Goal: Information Seeking & Learning: Learn about a topic

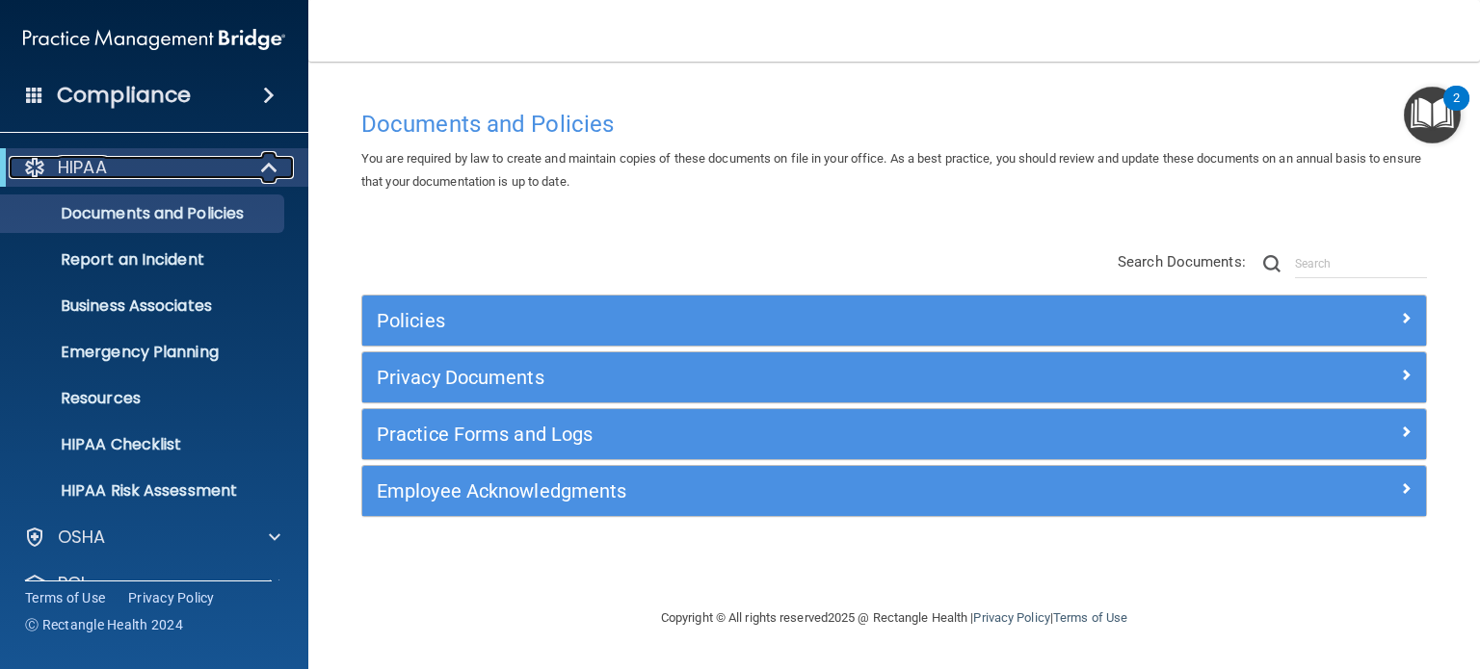
click at [281, 165] on div at bounding box center [270, 167] width 47 height 23
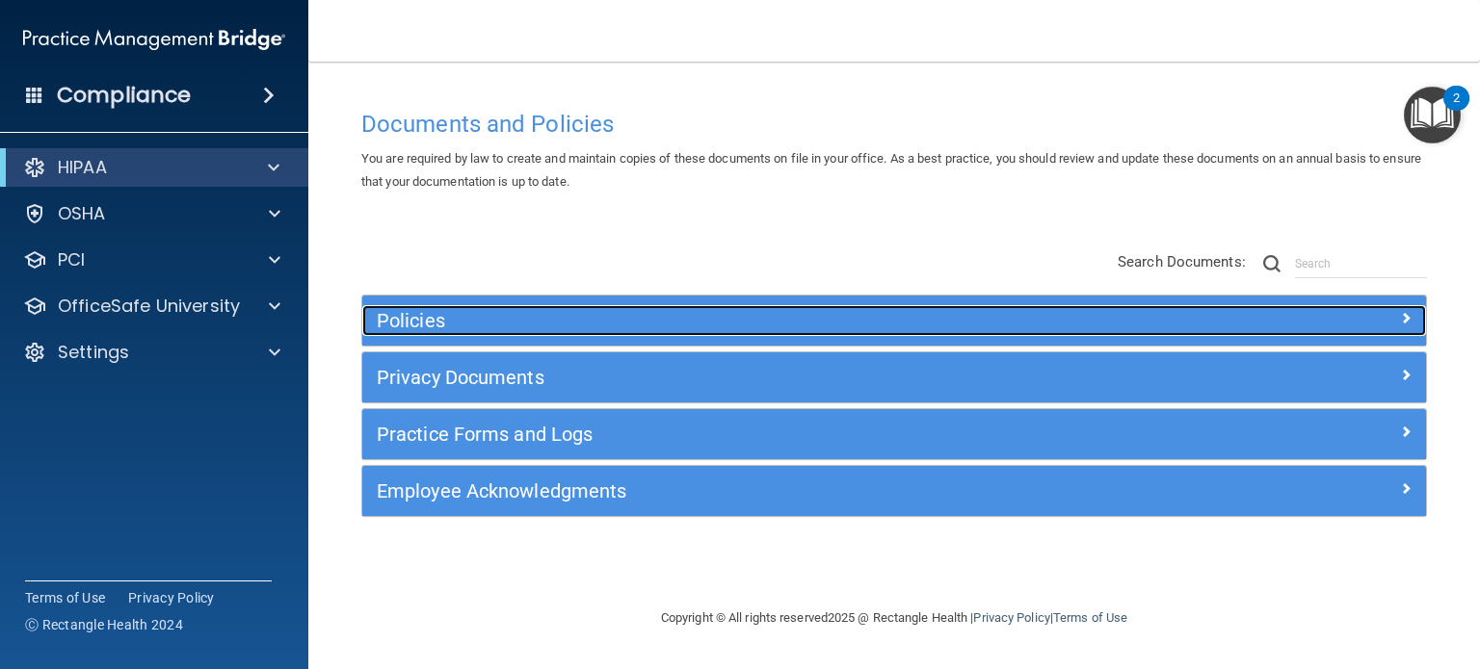
click at [1279, 314] on div at bounding box center [1293, 316] width 266 height 23
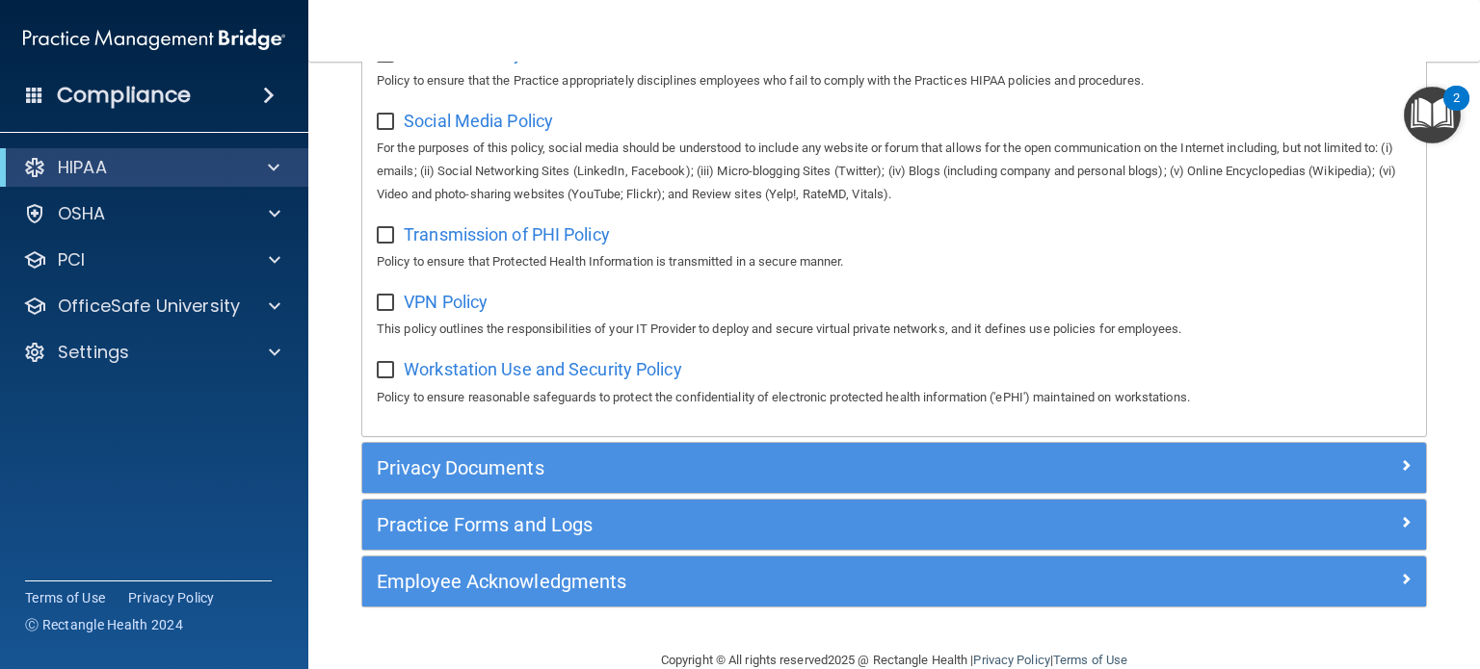
scroll to position [1541, 0]
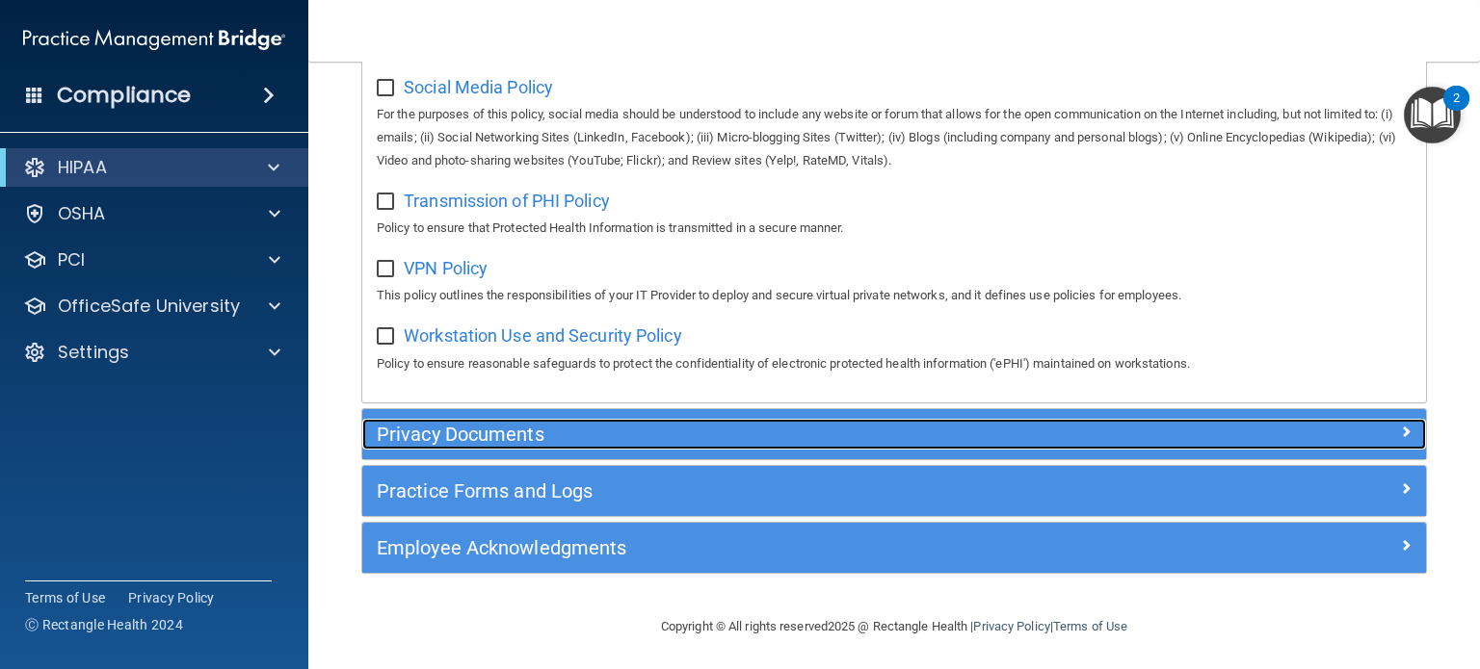
click at [650, 445] on h5 "Privacy Documents" at bounding box center [761, 434] width 769 height 21
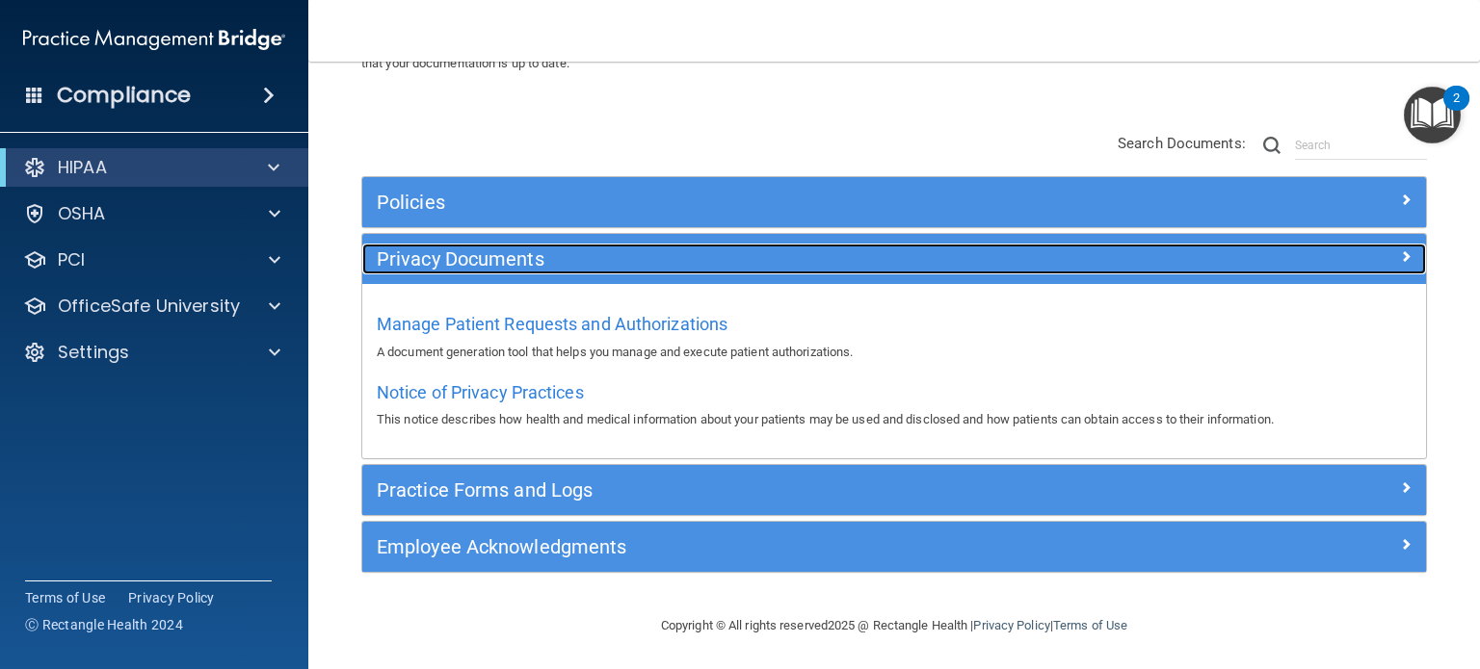
scroll to position [119, 0]
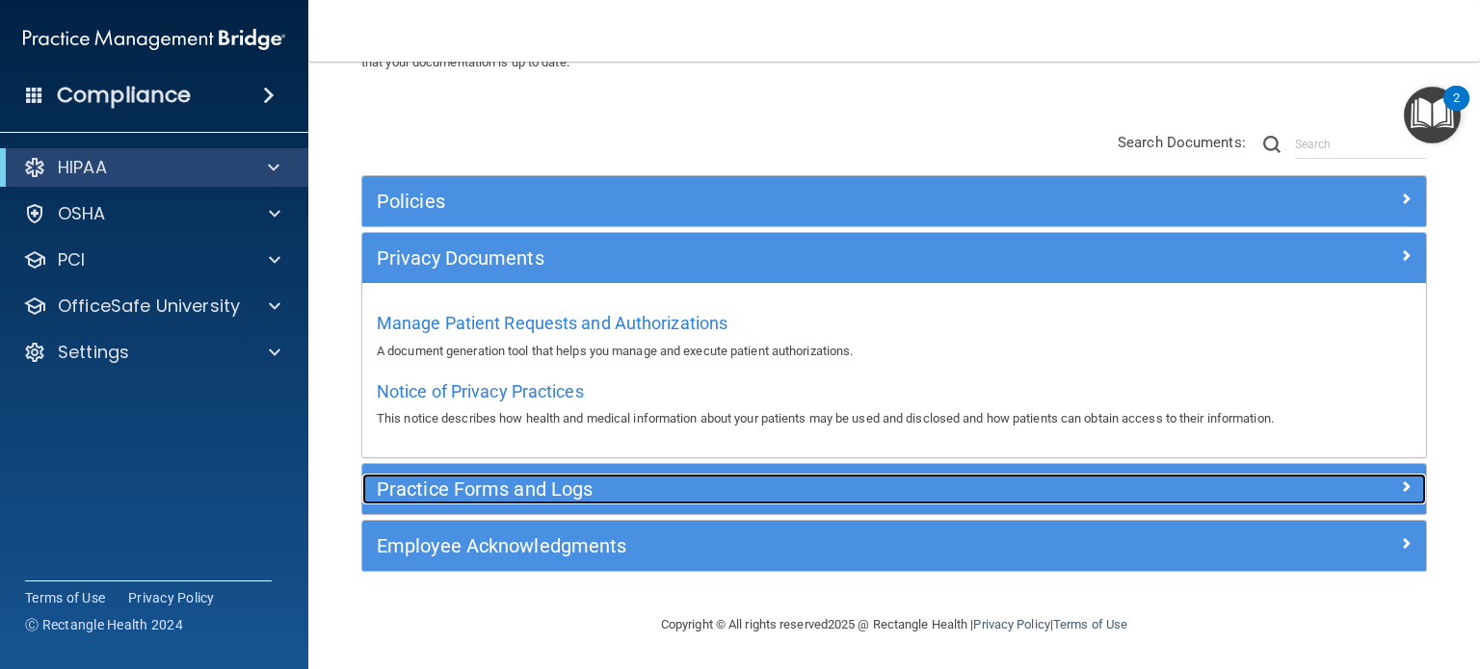
click at [552, 487] on h5 "Practice Forms and Logs" at bounding box center [761, 489] width 769 height 21
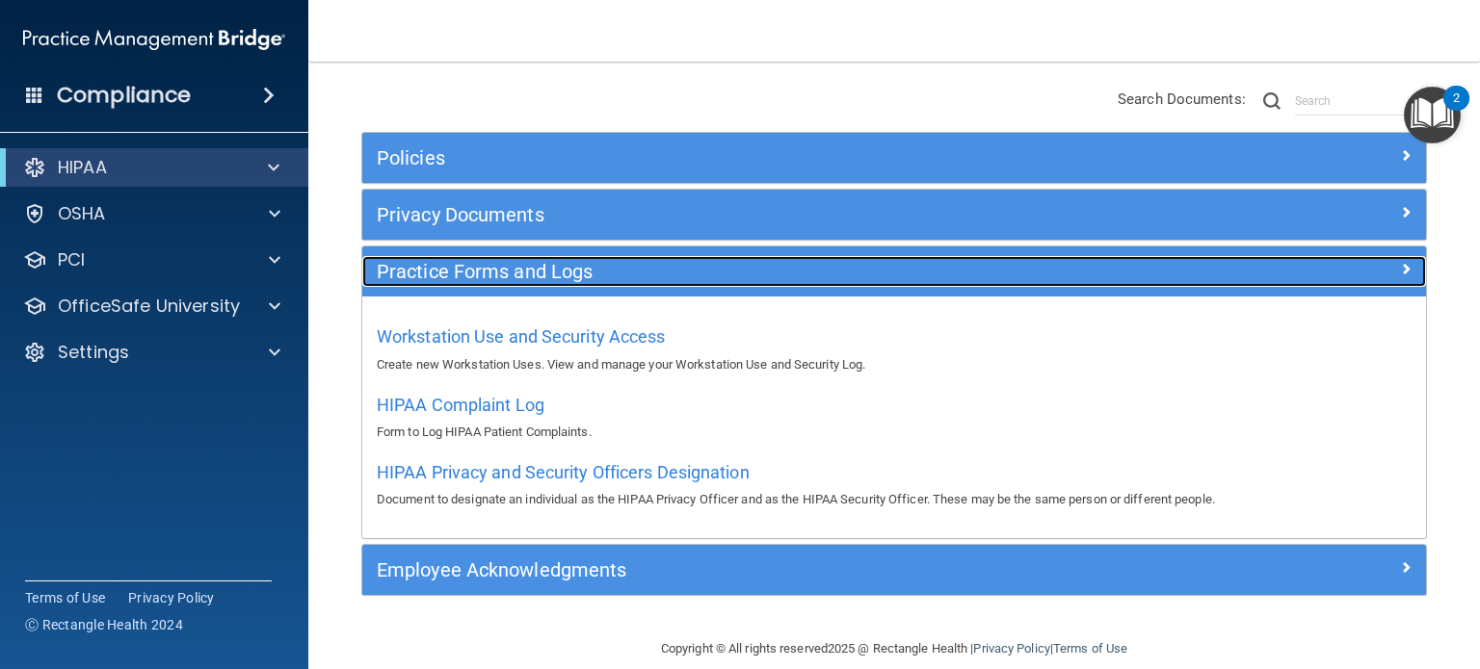
scroll to position [187, 0]
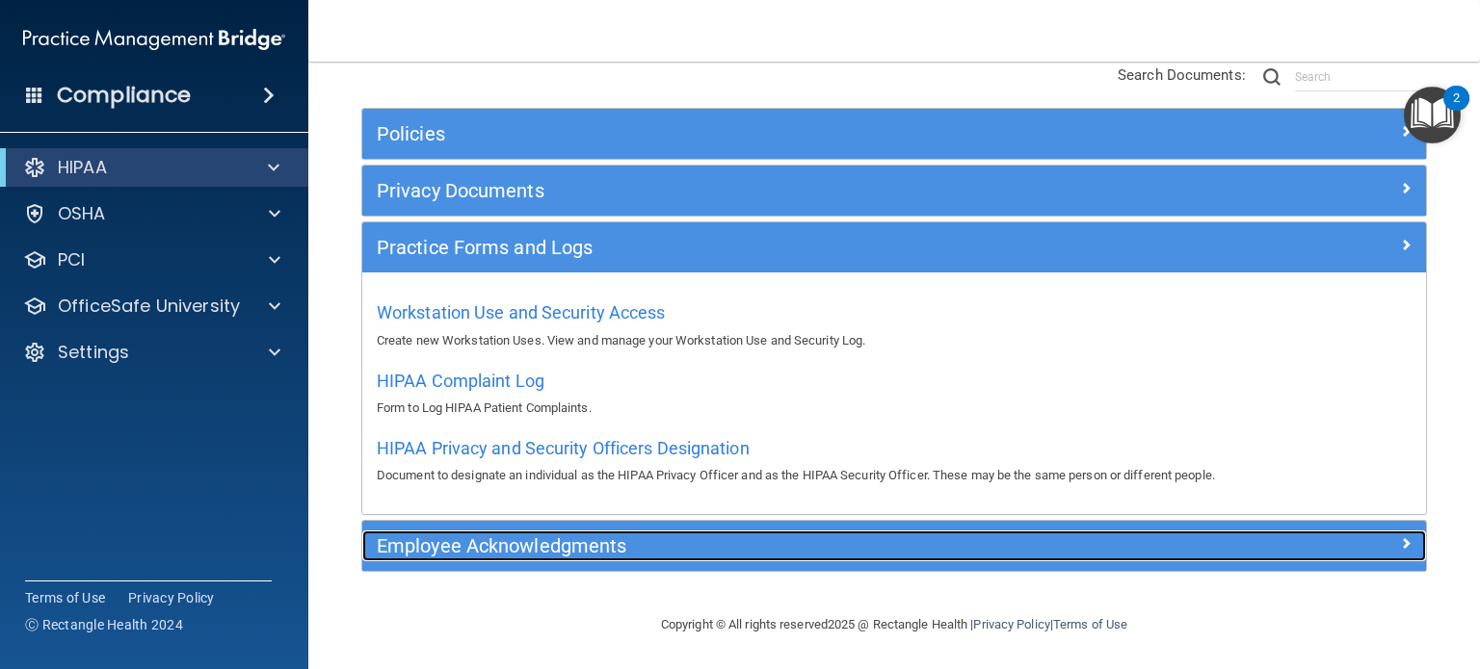
click at [551, 552] on h5 "Employee Acknowledgments" at bounding box center [761, 546] width 769 height 21
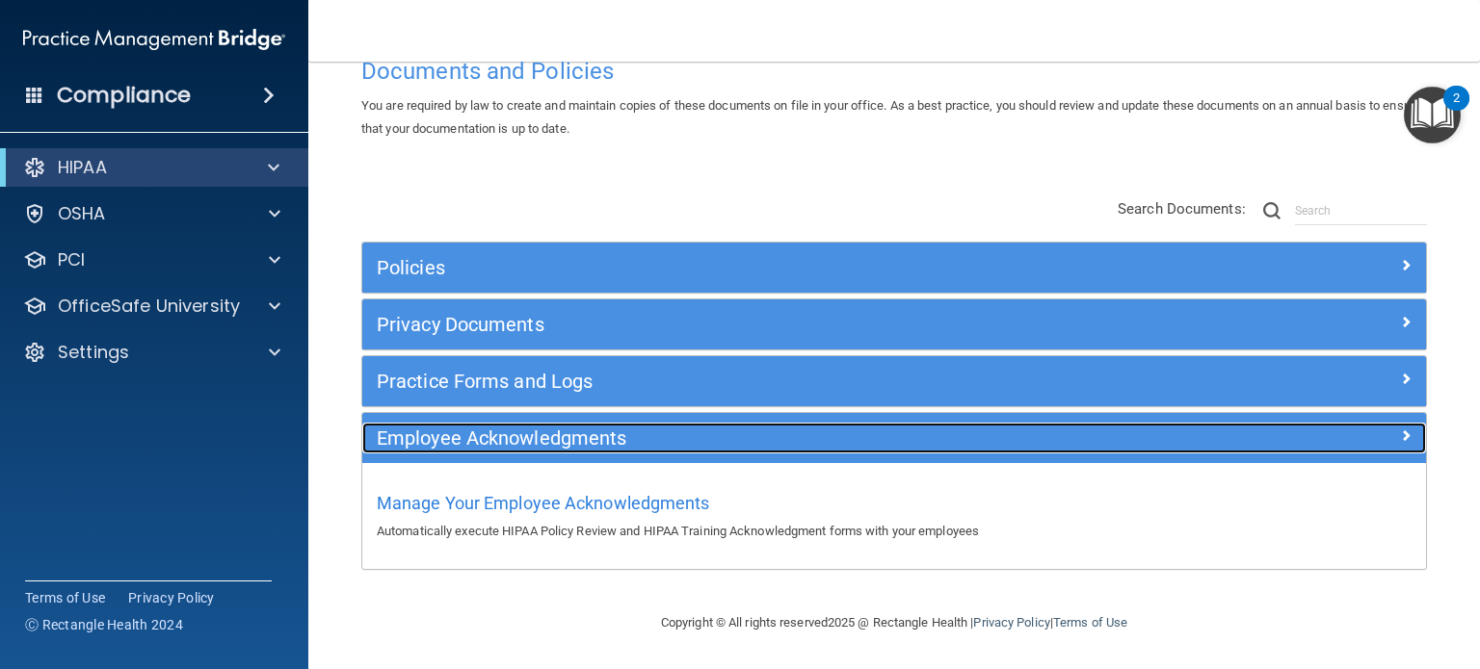
scroll to position [51, 0]
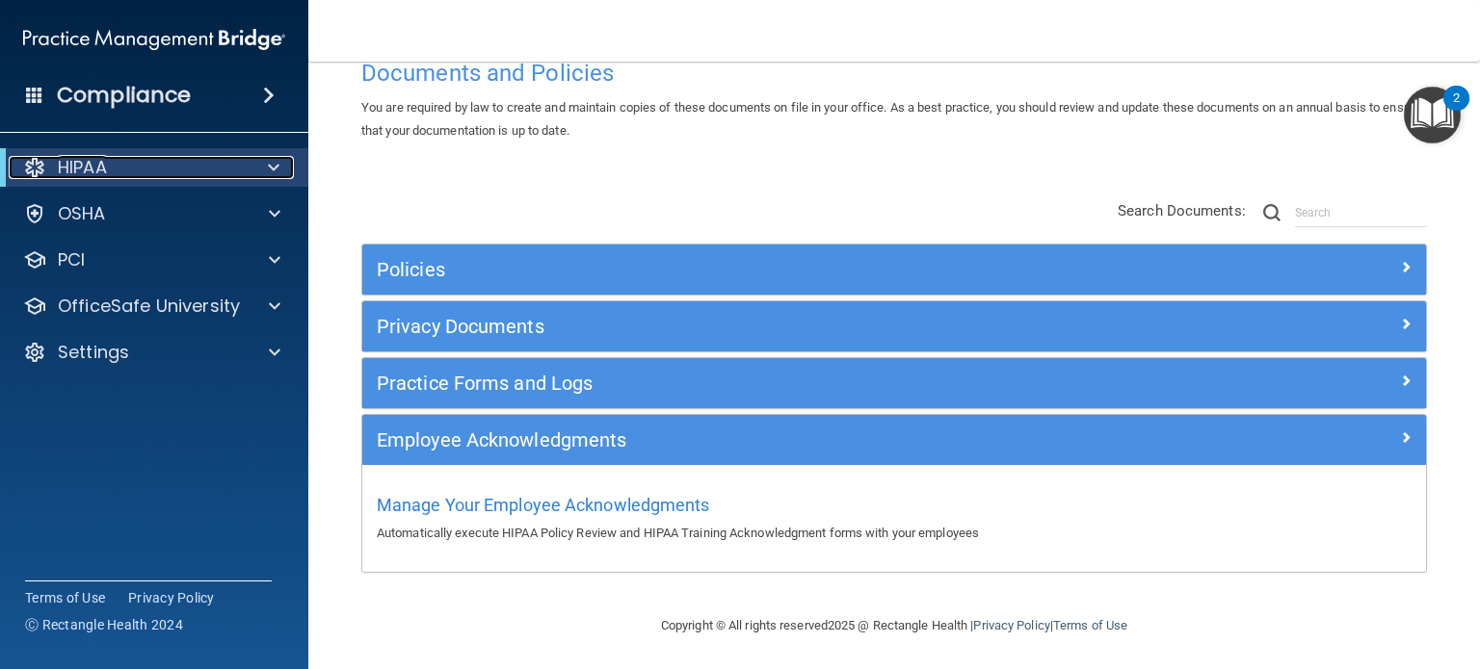
click at [275, 163] on span at bounding box center [274, 167] width 12 height 23
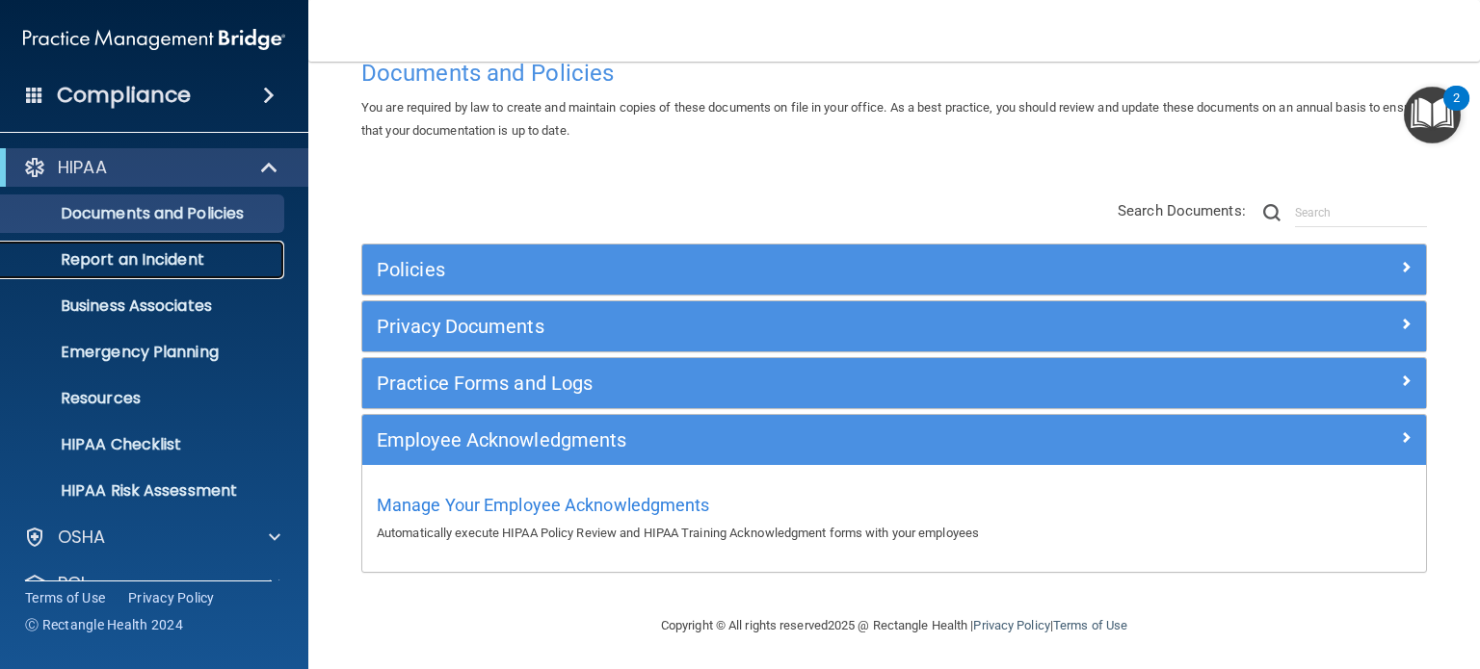
click at [172, 265] on p "Report an Incident" at bounding box center [144, 259] width 263 height 19
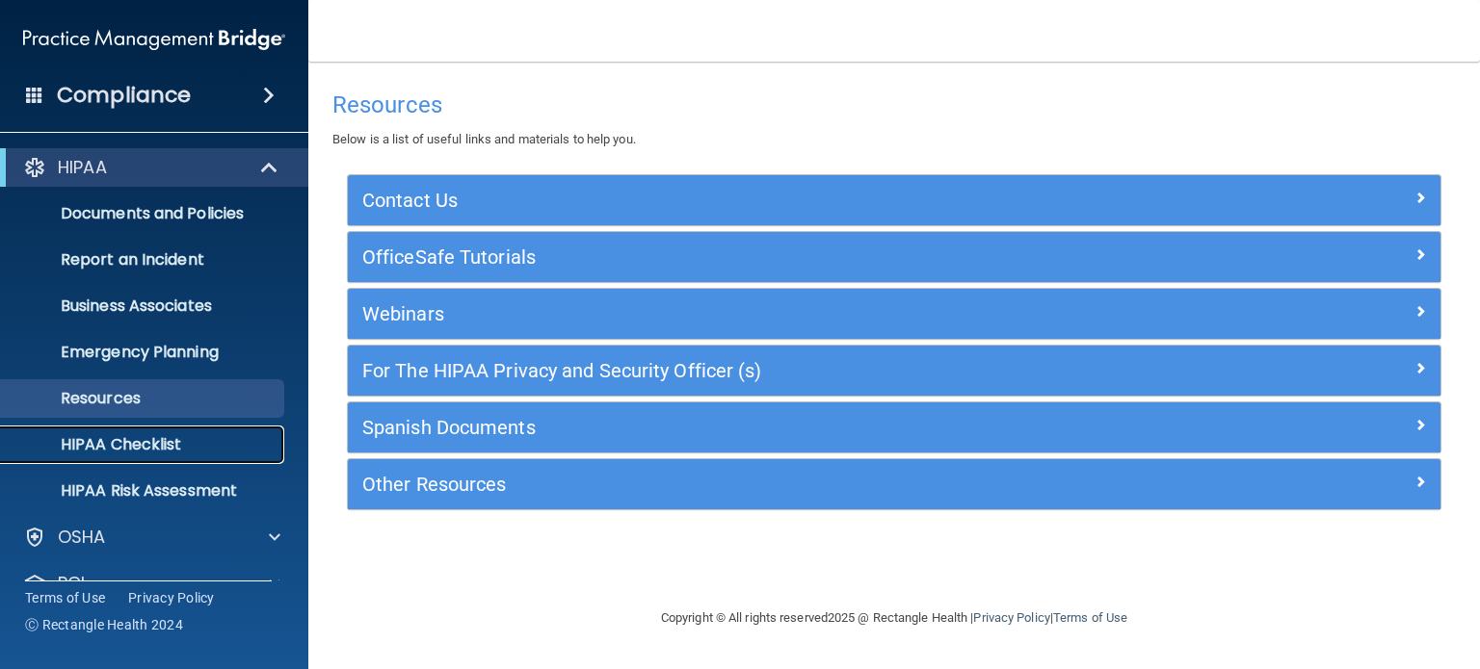
click at [123, 448] on p "HIPAA Checklist" at bounding box center [144, 444] width 263 height 19
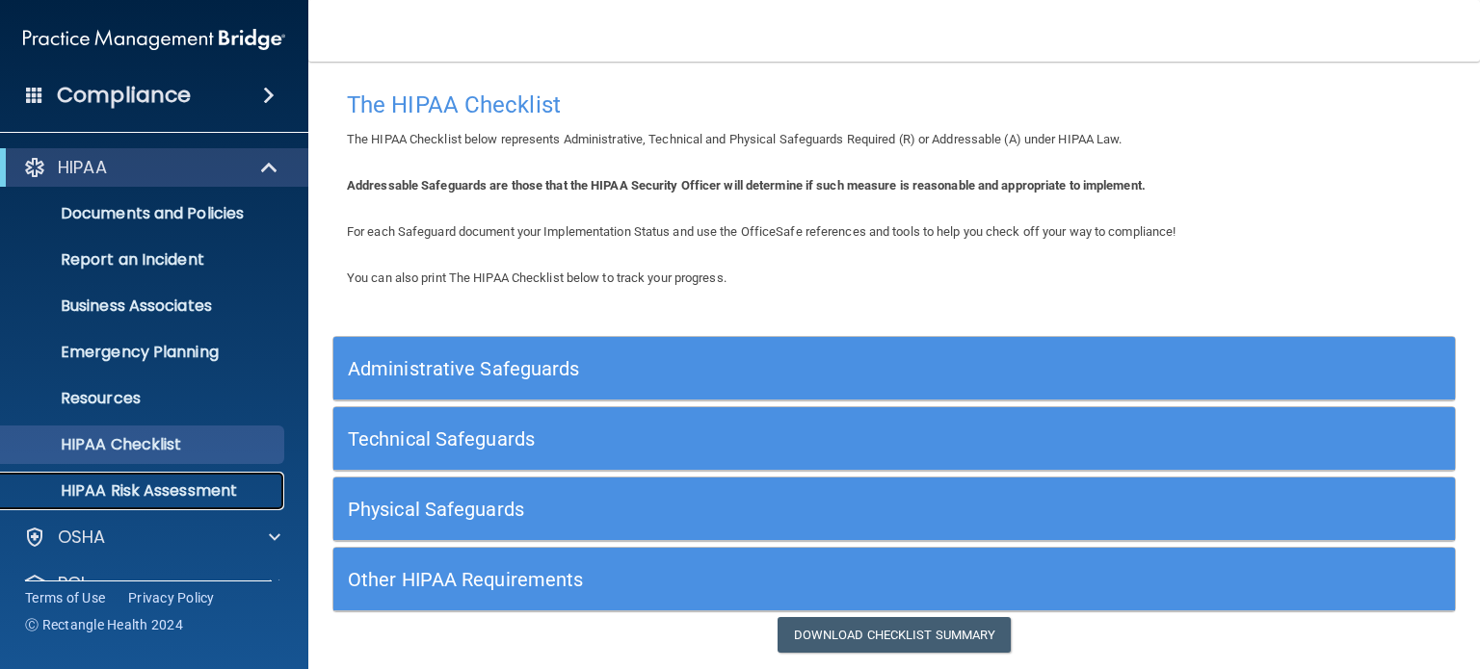
click at [216, 485] on p "HIPAA Risk Assessment" at bounding box center [144, 491] width 263 height 19
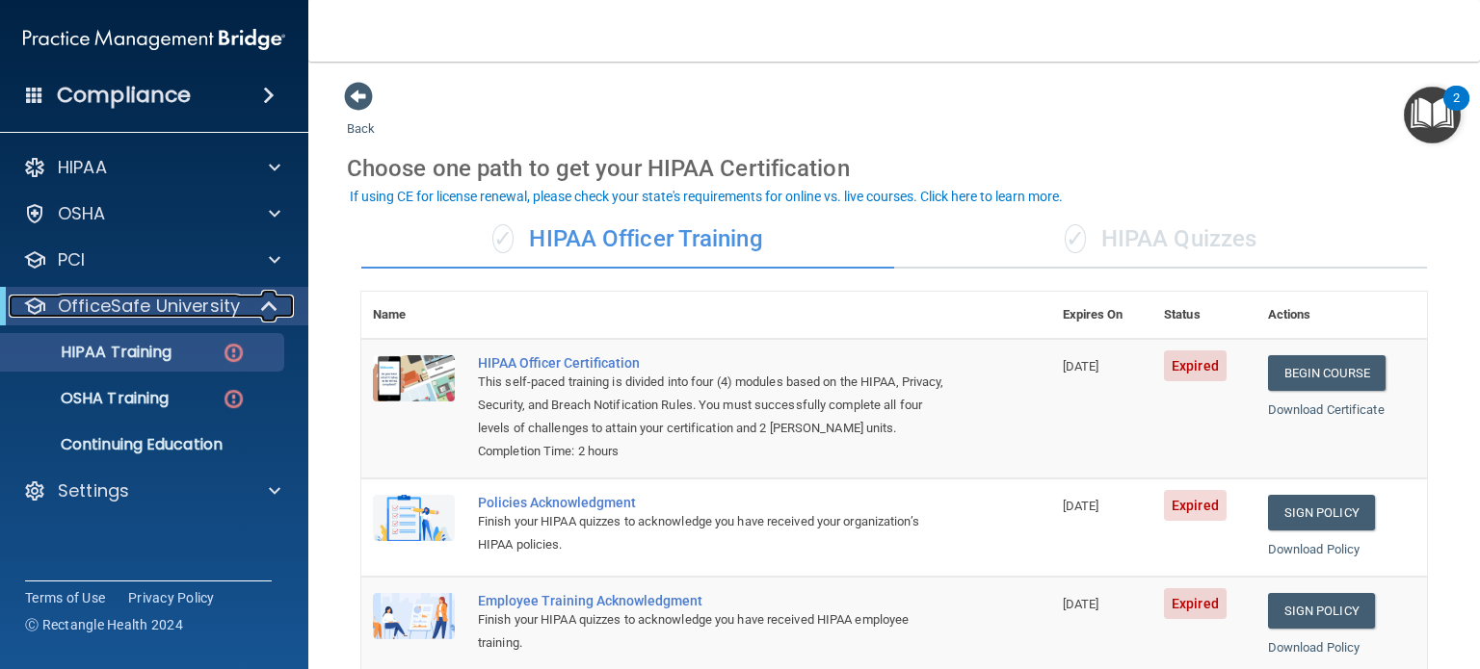
click at [274, 305] on span at bounding box center [271, 306] width 16 height 23
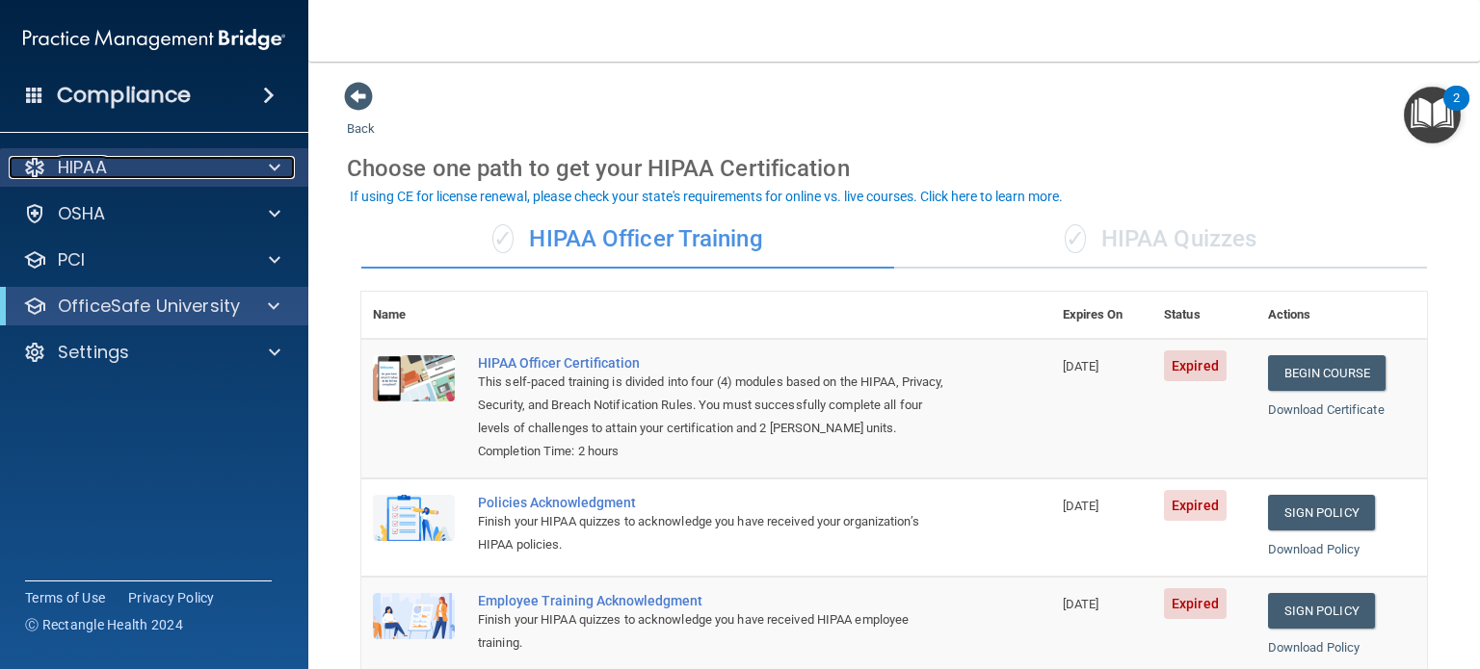
click at [172, 163] on div "HIPAA" at bounding box center [128, 167] width 239 height 23
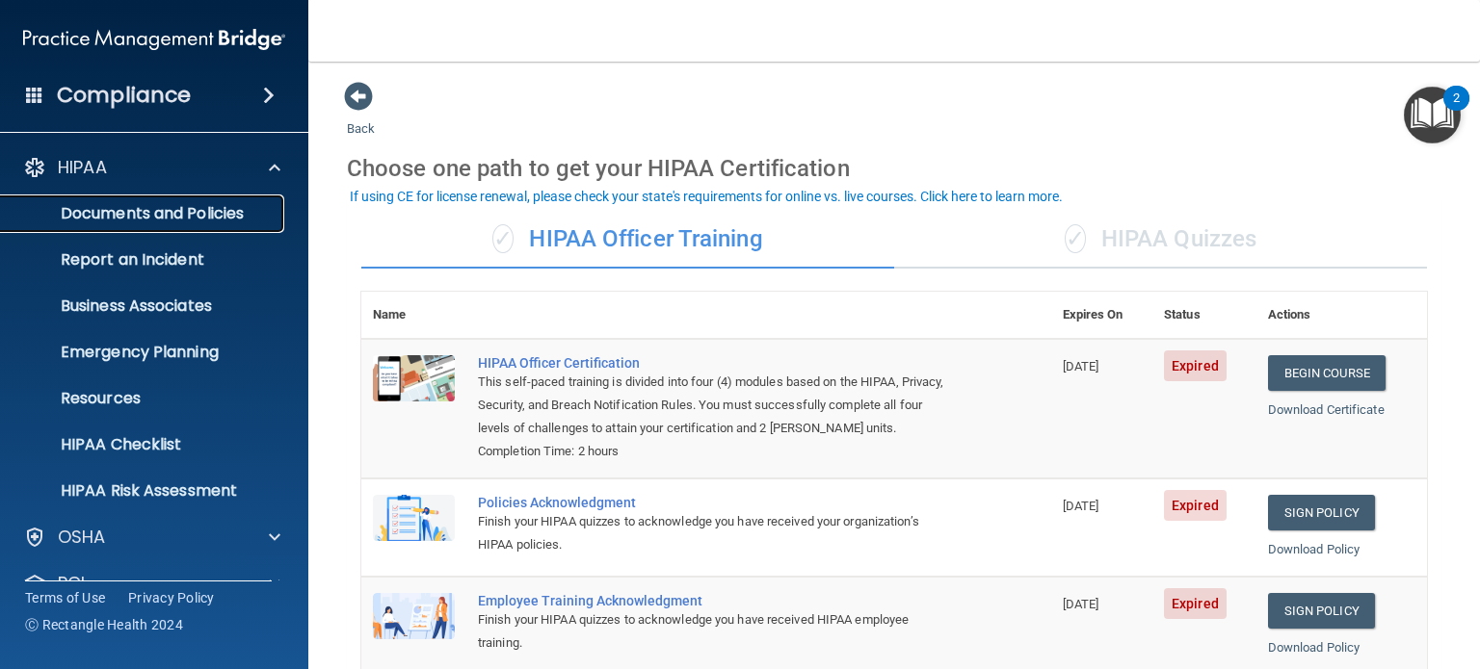
click at [221, 209] on p "Documents and Policies" at bounding box center [144, 213] width 263 height 19
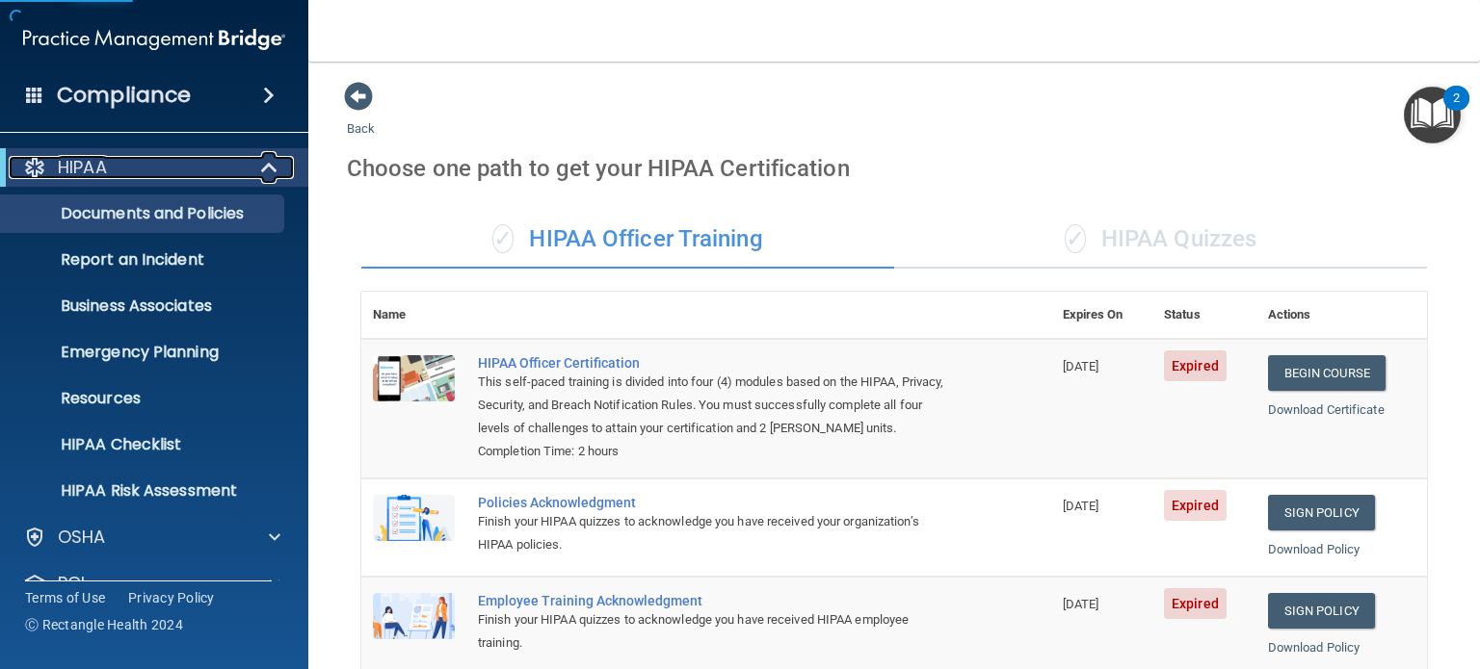
click at [273, 164] on span at bounding box center [271, 167] width 16 height 23
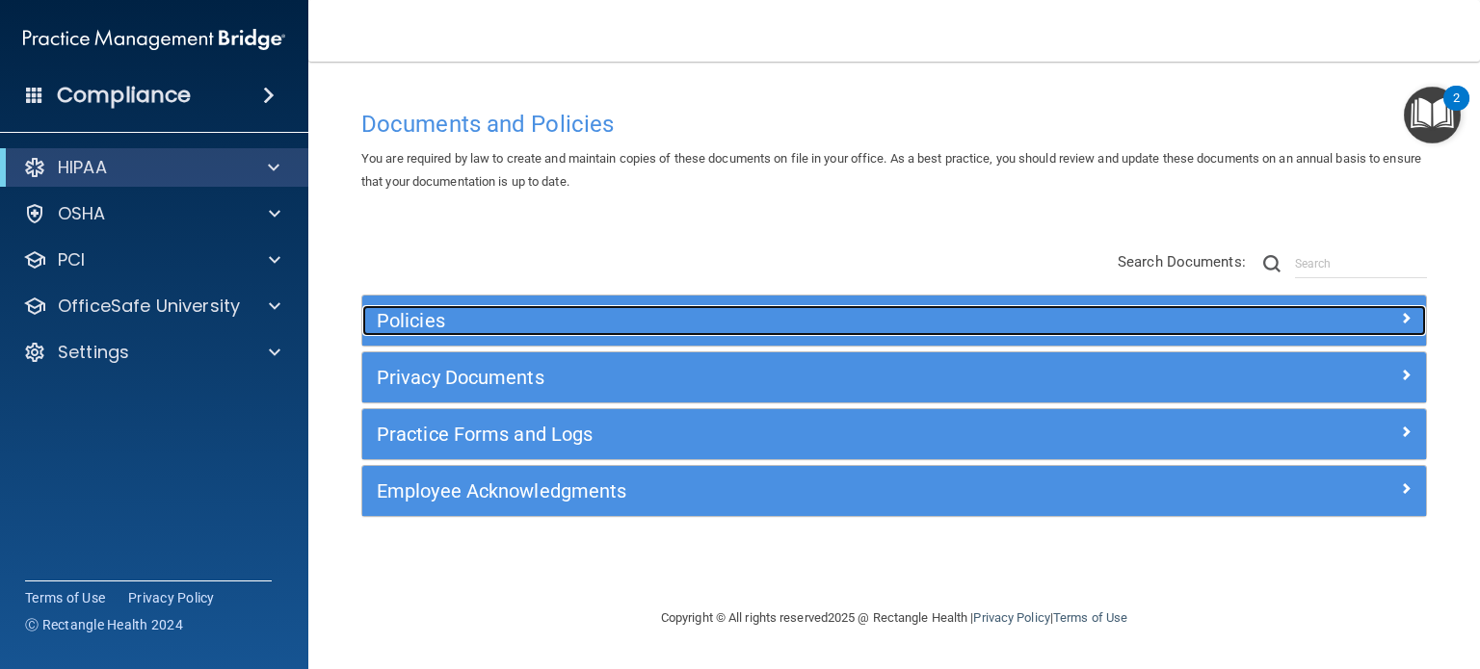
click at [1405, 325] on span at bounding box center [1406, 317] width 12 height 23
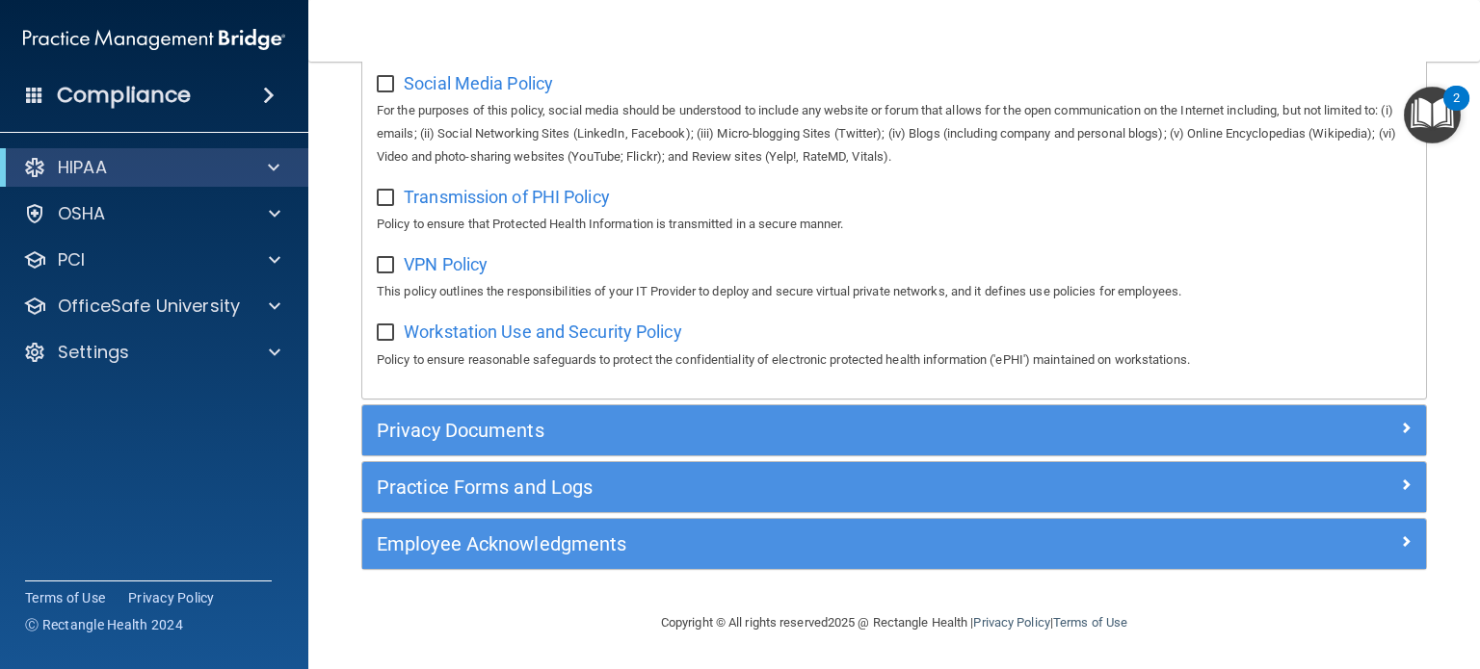
scroll to position [1555, 0]
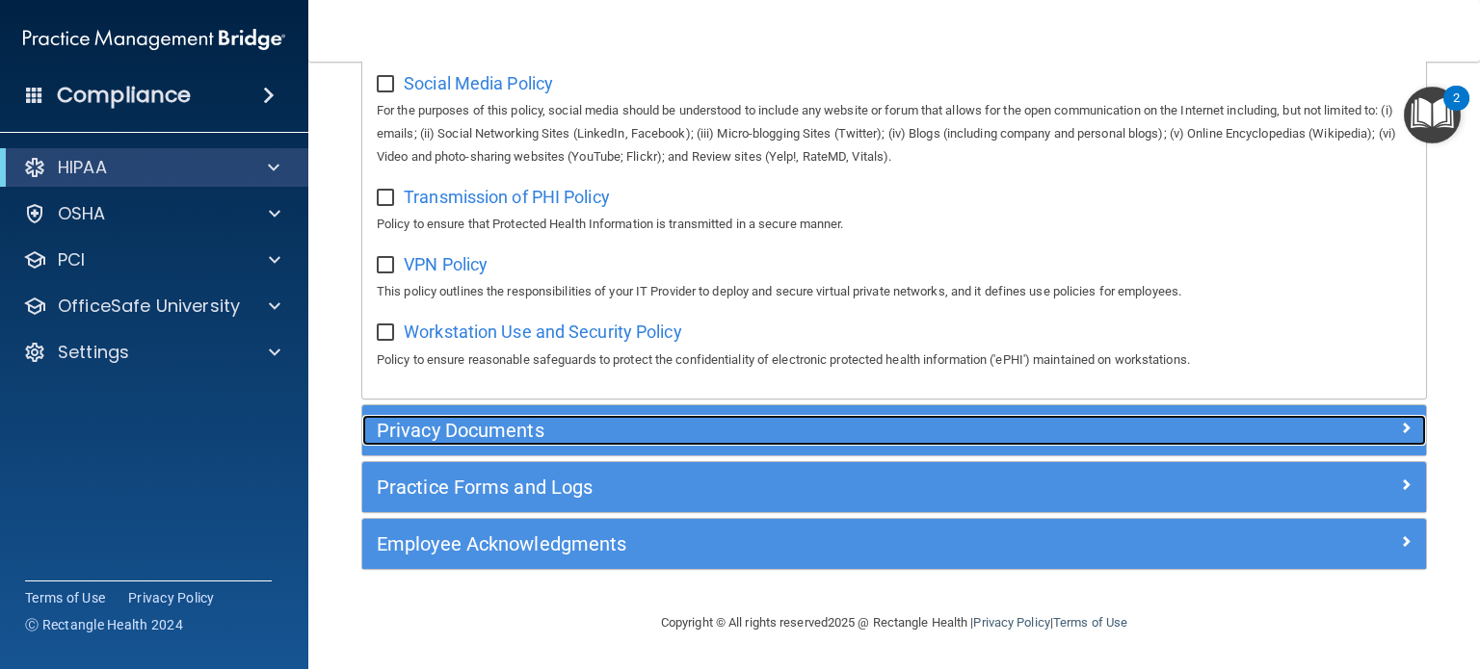
click at [531, 438] on h5 "Privacy Documents" at bounding box center [761, 430] width 769 height 21
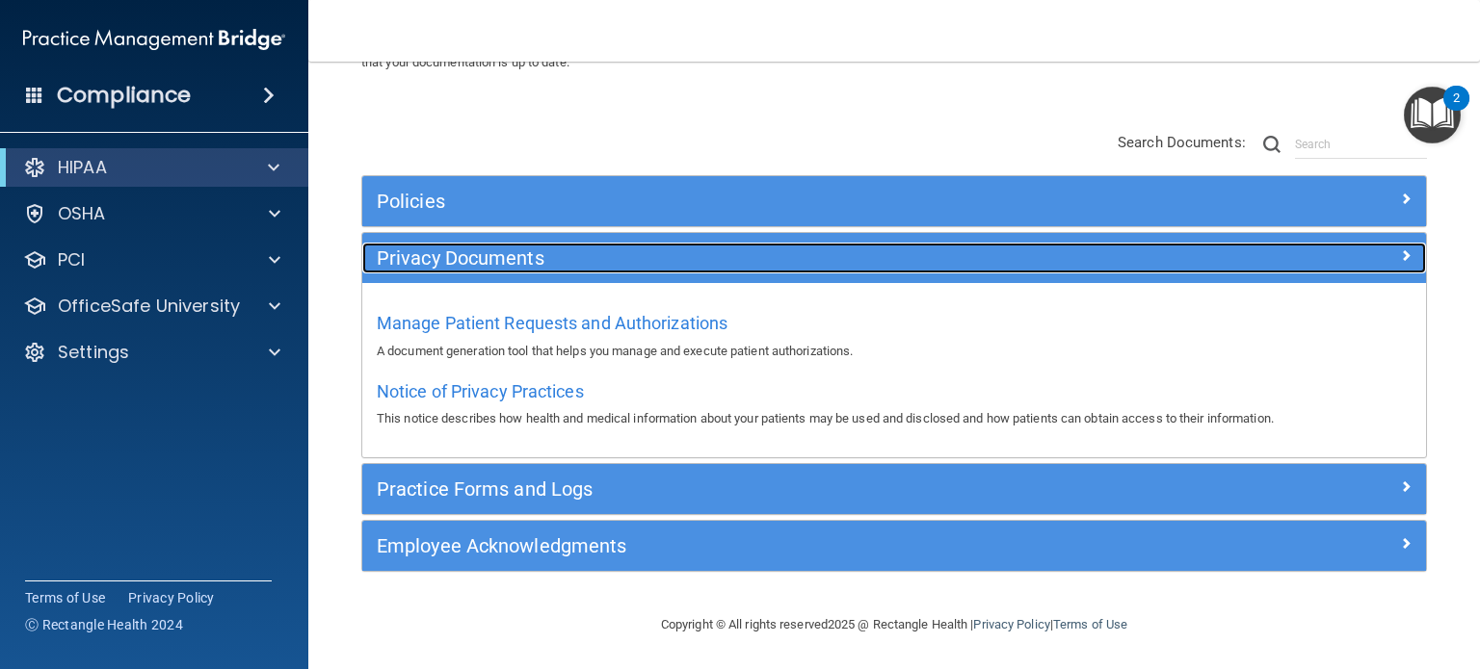
scroll to position [119, 0]
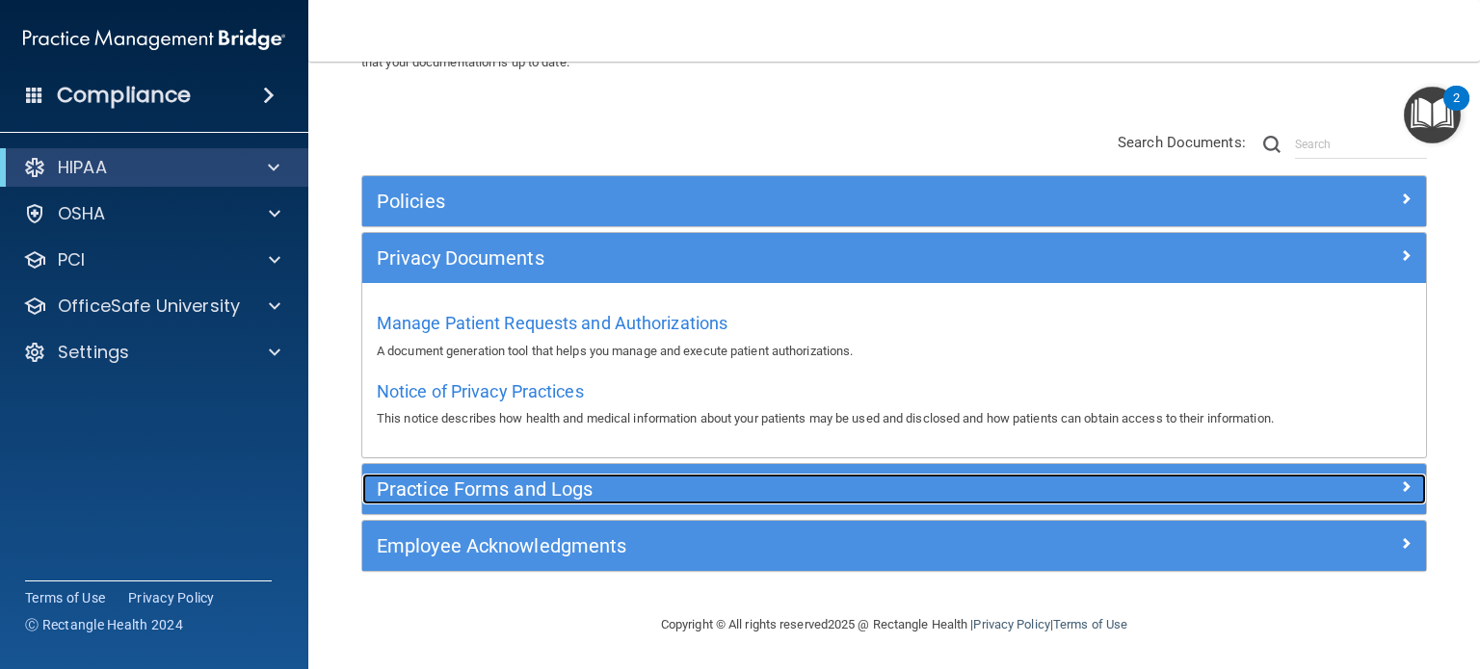
click at [545, 490] on h5 "Practice Forms and Logs" at bounding box center [761, 489] width 769 height 21
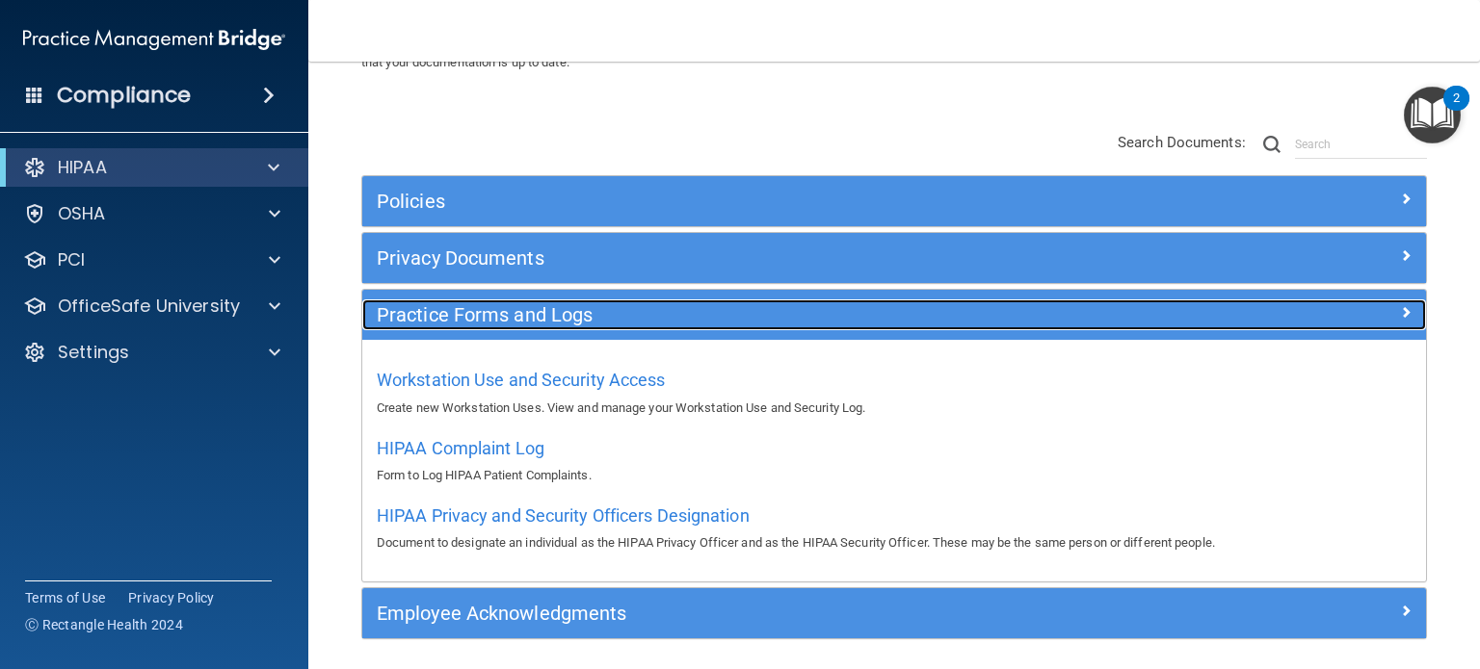
scroll to position [187, 0]
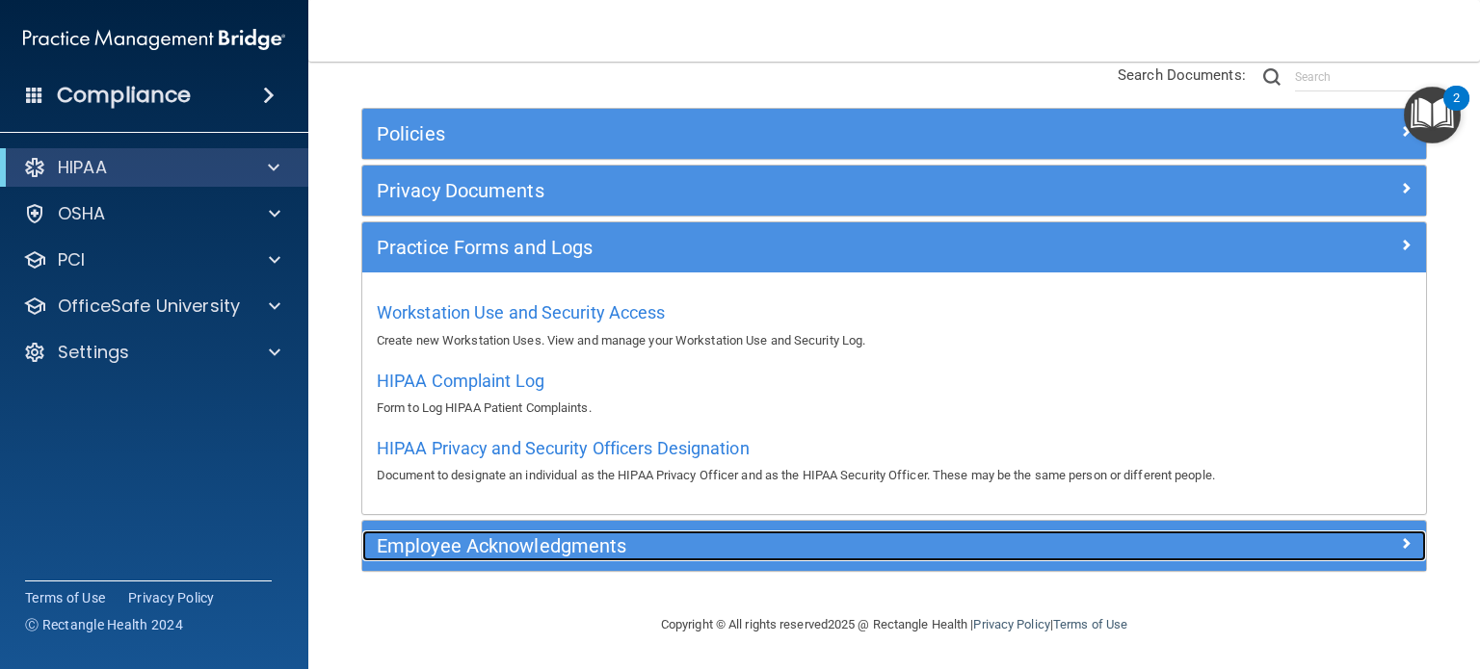
click at [608, 549] on h5 "Employee Acknowledgments" at bounding box center [761, 546] width 769 height 21
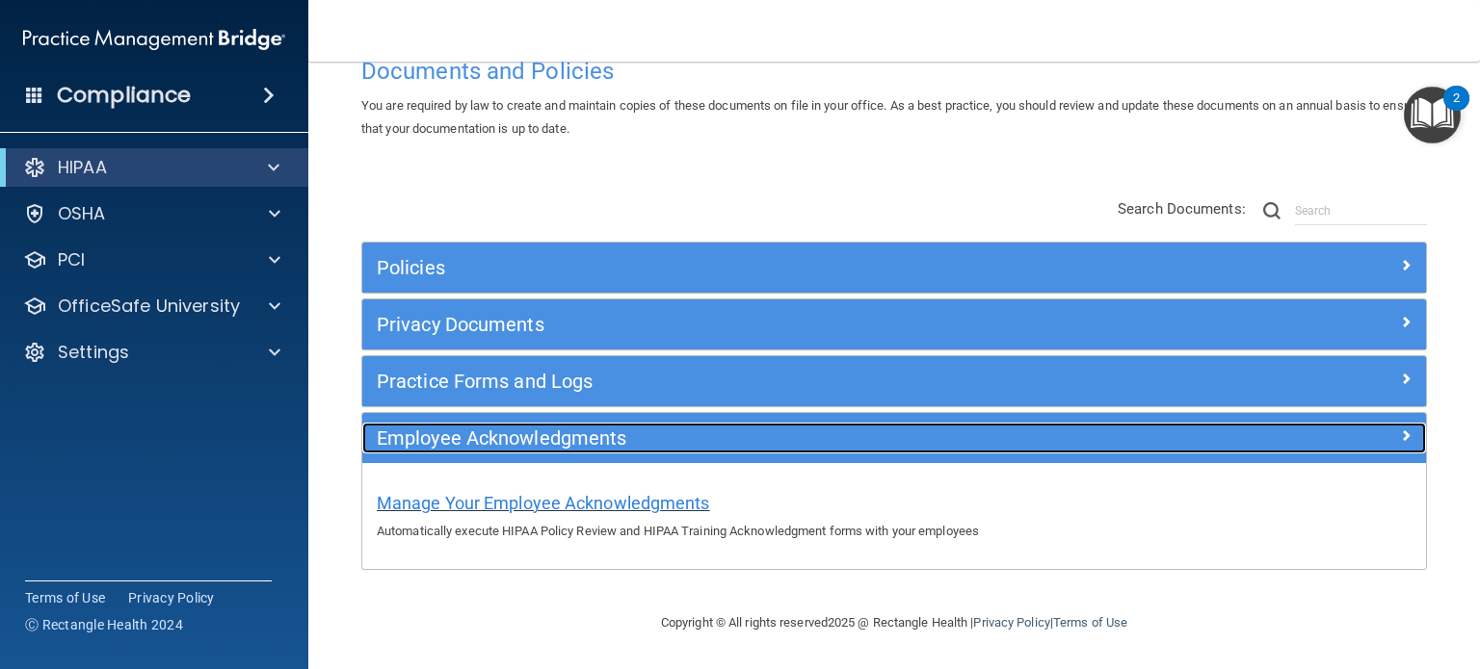
scroll to position [51, 0]
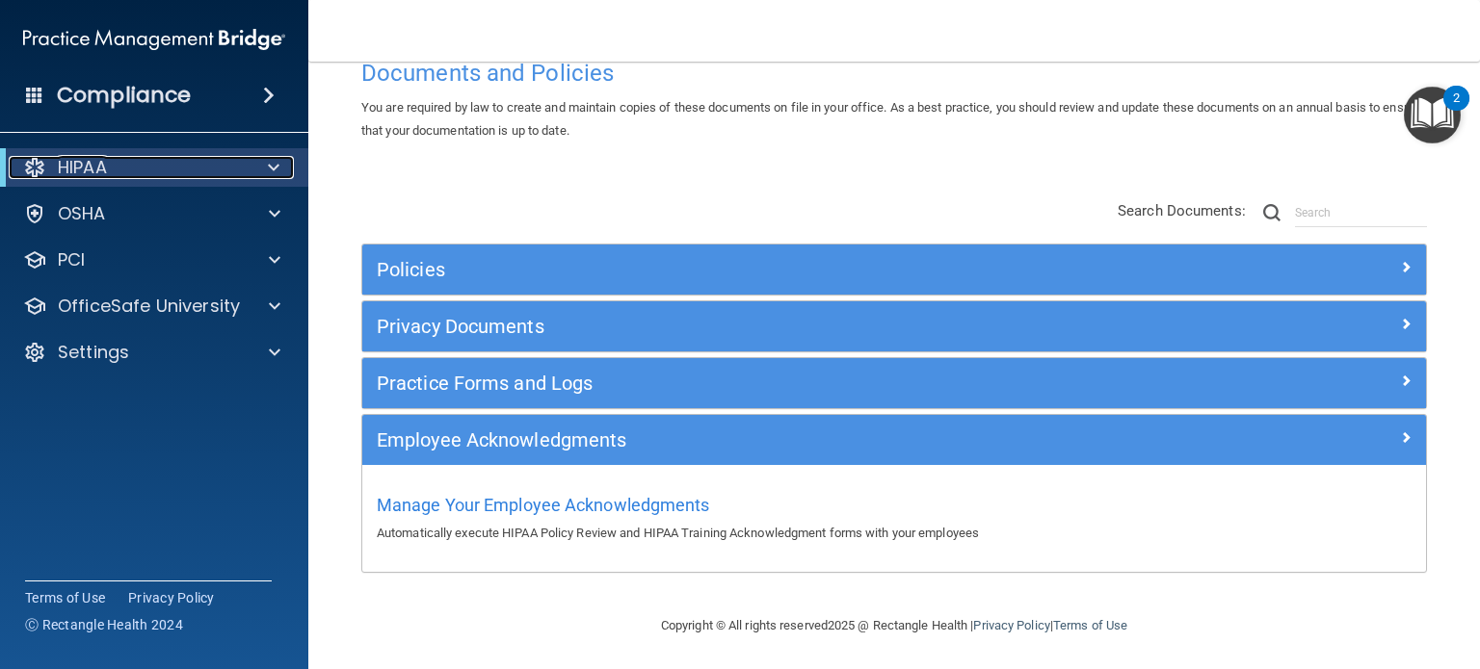
click at [273, 169] on span at bounding box center [274, 167] width 12 height 23
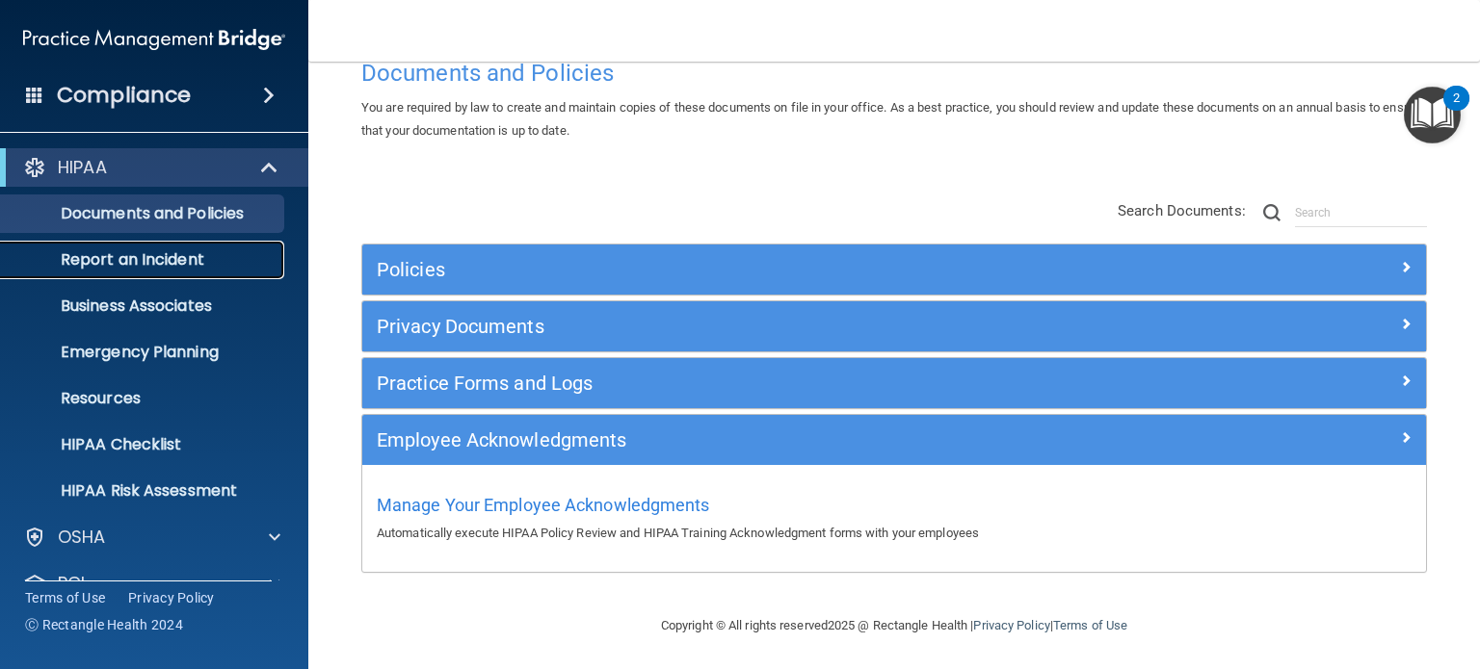
click at [197, 268] on p "Report an Incident" at bounding box center [144, 259] width 263 height 19
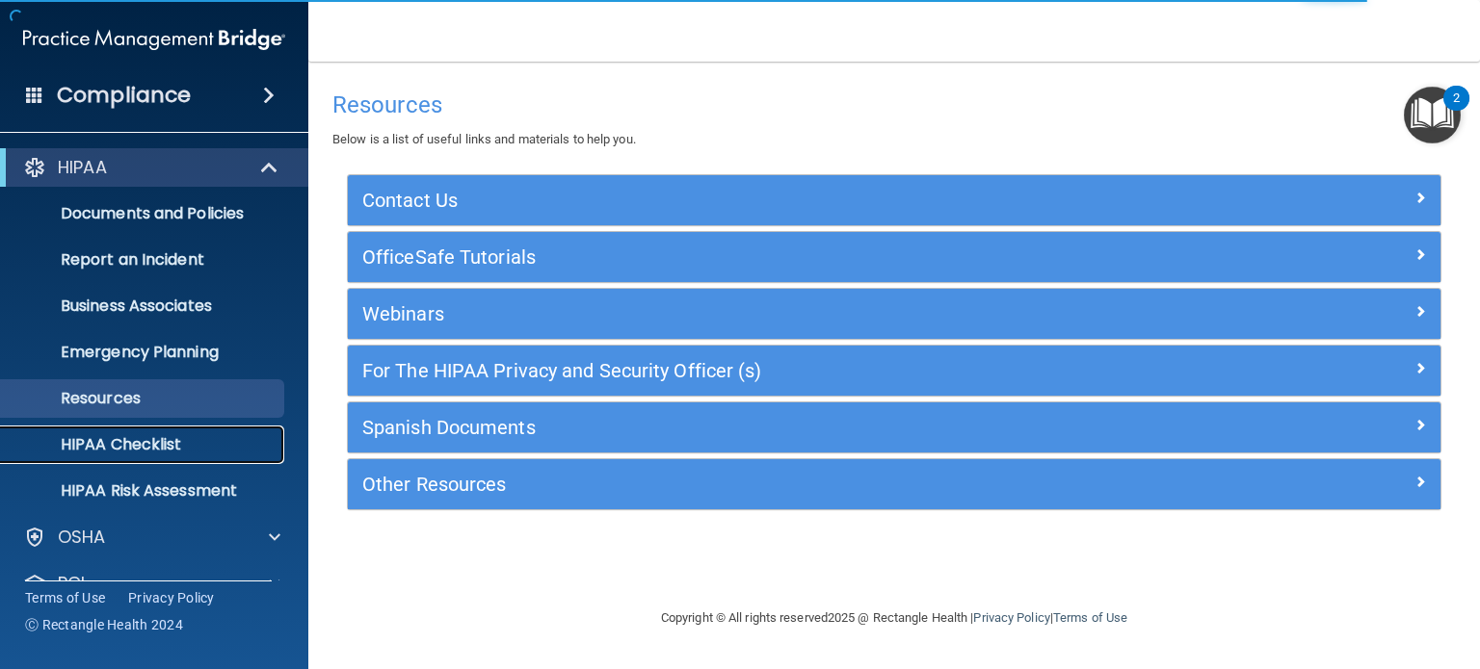
click at [117, 442] on p "HIPAA Checklist" at bounding box center [144, 444] width 263 height 19
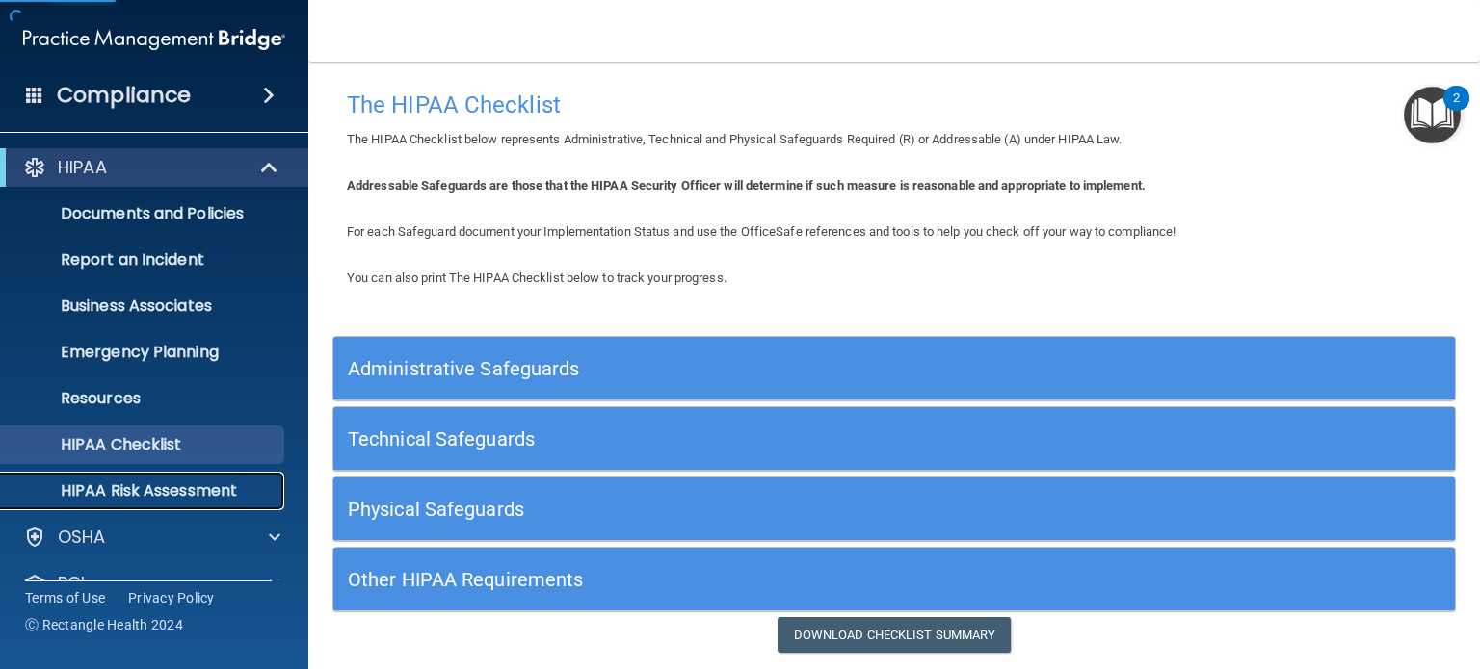
click at [212, 489] on p "HIPAA Risk Assessment" at bounding box center [144, 491] width 263 height 19
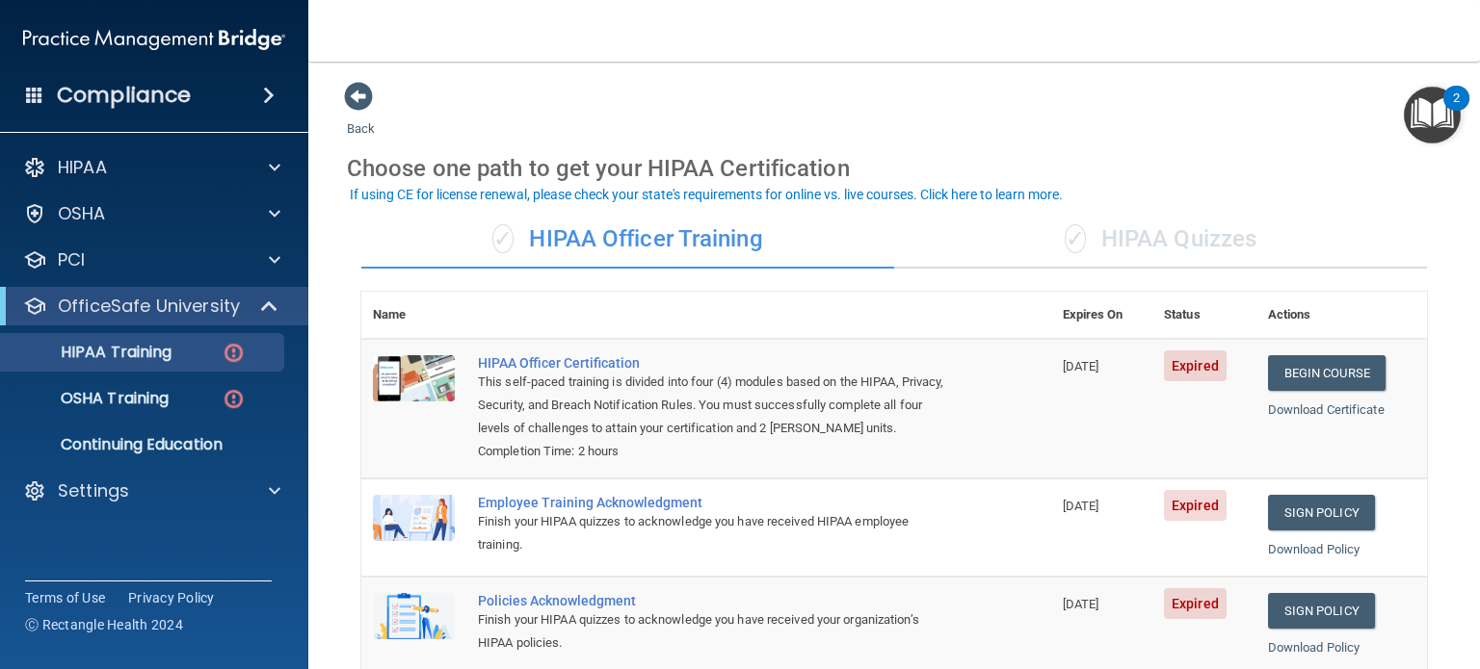
scroll to position [193, 0]
